Goal: Task Accomplishment & Management: Use online tool/utility

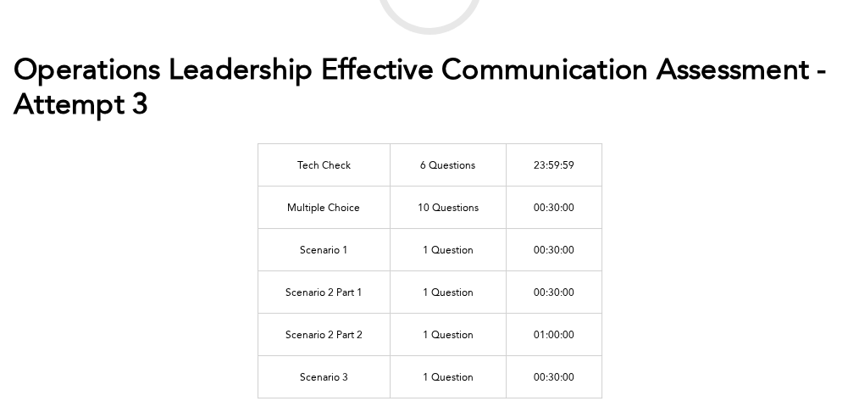
scroll to position [158, 0]
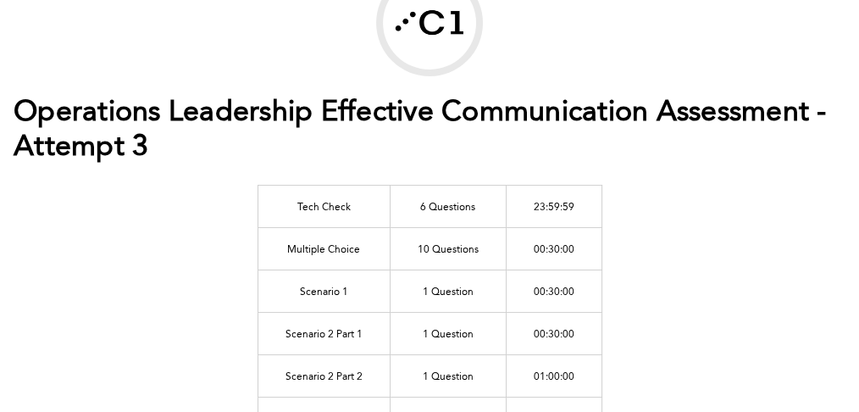
scroll to position [129, 0]
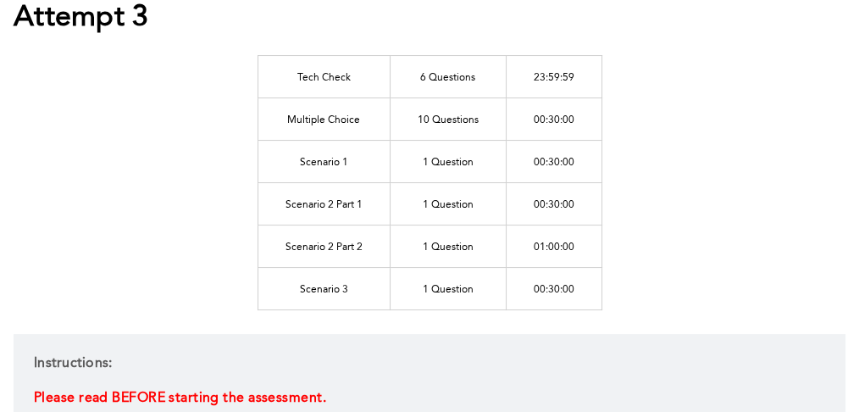
scroll to position [260, 0]
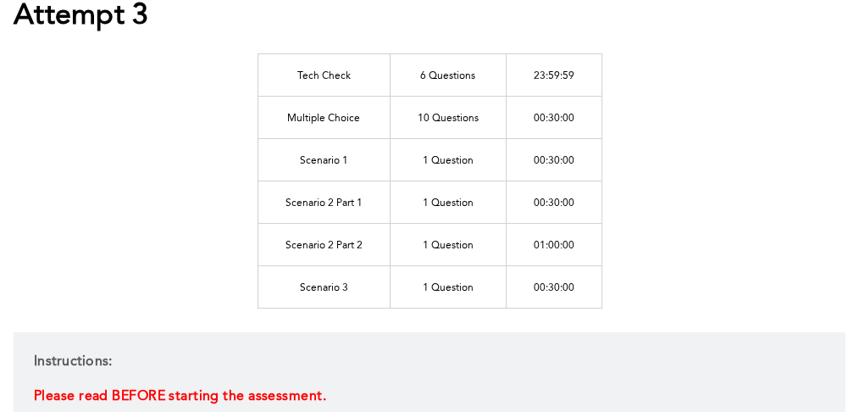
drag, startPoint x: 475, startPoint y: 74, endPoint x: 450, endPoint y: 80, distance: 26.1
click at [450, 80] on td "6 Questions" at bounding box center [448, 74] width 116 height 42
click at [339, 70] on td "Tech Check" at bounding box center [324, 74] width 132 height 42
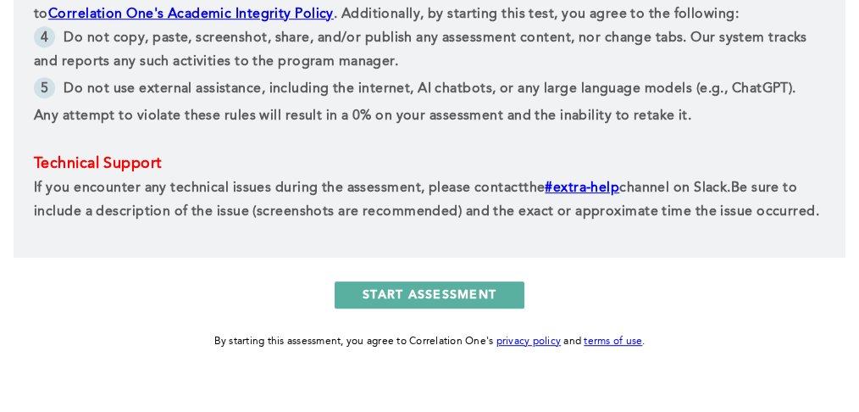
scroll to position [1045, 0]
